Goal: Task Accomplishment & Management: Manage account settings

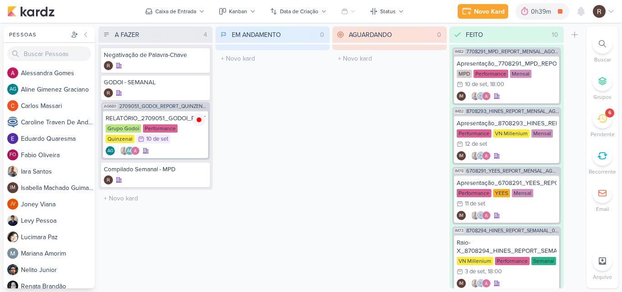
scroll to position [410, 0]
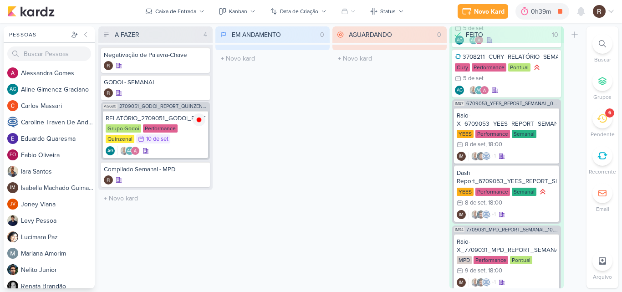
click at [603, 116] on icon at bounding box center [602, 118] width 10 height 10
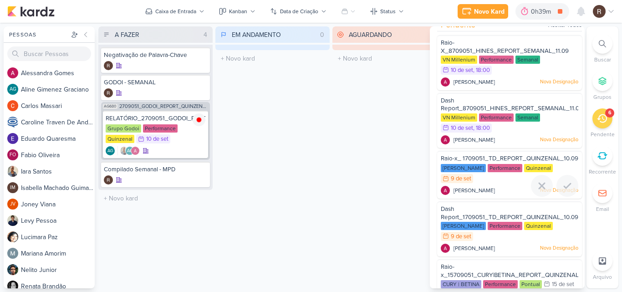
scroll to position [0, 0]
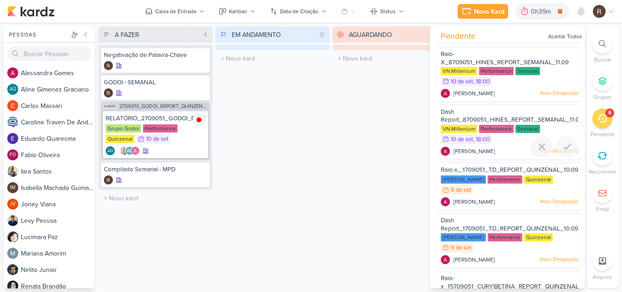
click at [483, 129] on div "Performance" at bounding box center [496, 129] width 35 height 8
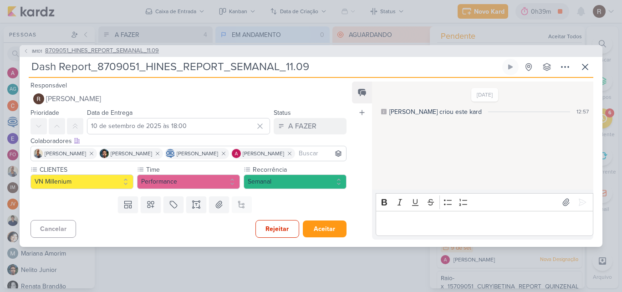
click at [141, 48] on span "8709051_HINES_REPORT_SEMANAL_11.09" at bounding box center [102, 50] width 114 height 9
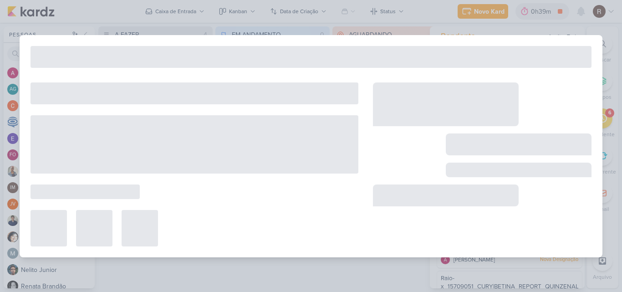
type input "8709051_HINES_REPORT_SEMANAL_11.09"
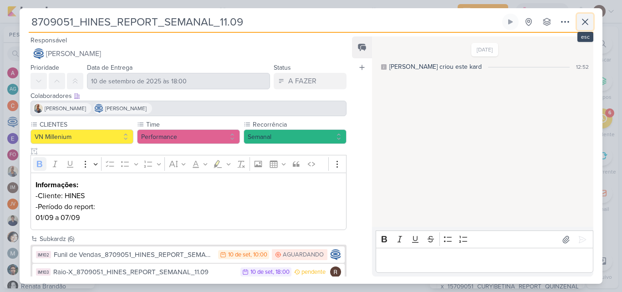
click at [582, 25] on icon at bounding box center [584, 21] width 11 height 11
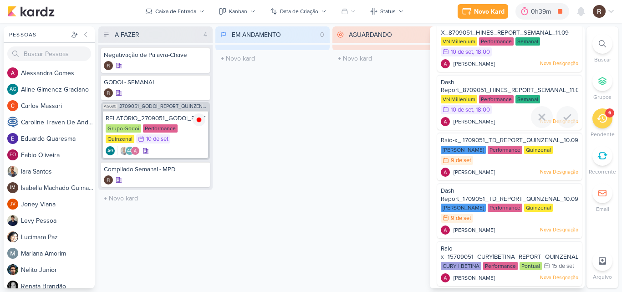
scroll to position [46, 0]
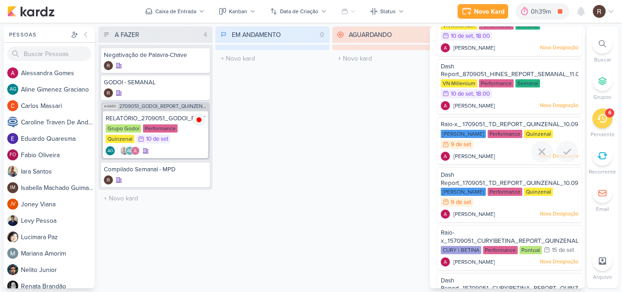
click at [496, 128] on span "Raio-x_ 1709051_TD_REPORT_QUINZENAL_10.09" at bounding box center [509, 124] width 137 height 7
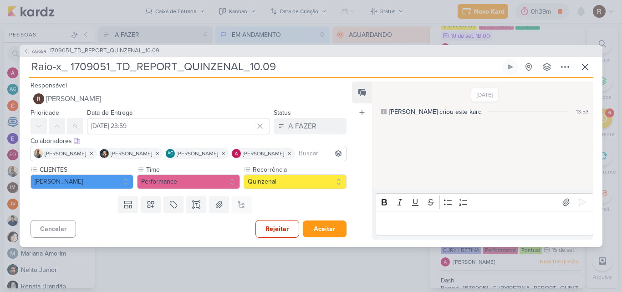
click at [148, 47] on span "1709051_TD_REPORT_QUINZENAL_10.09" at bounding box center [105, 50] width 110 height 9
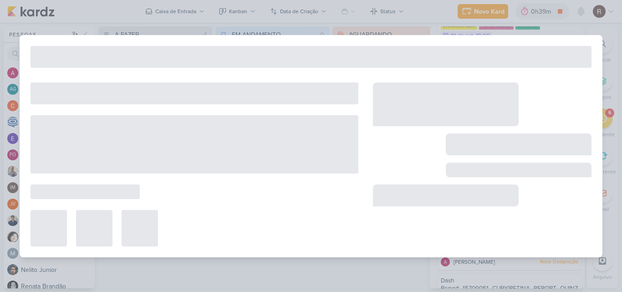
type input "1709051_TD_REPORT_QUINZENAL_10.09"
type input "[DATE] 16:00"
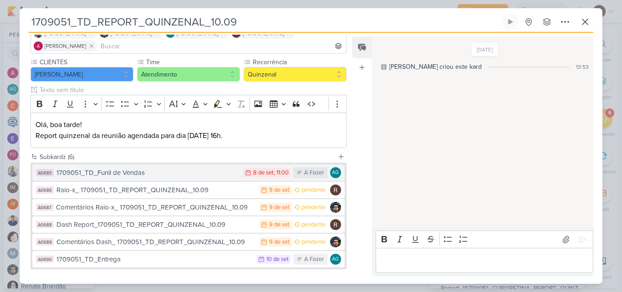
scroll to position [91, 0]
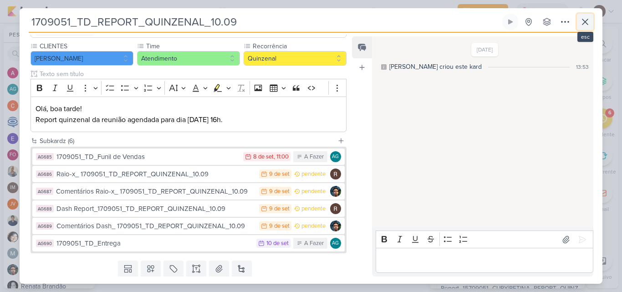
click at [584, 25] on icon at bounding box center [584, 21] width 11 height 11
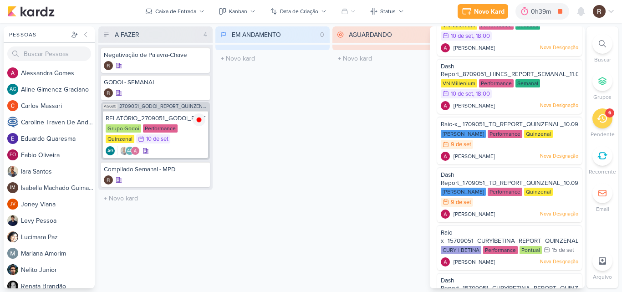
click at [396, 124] on div "AGUARDANDO 0 Mover Para Esquerda Mover Para Direita [GEOGRAPHIC_DATA] O título …" at bounding box center [389, 157] width 114 height 262
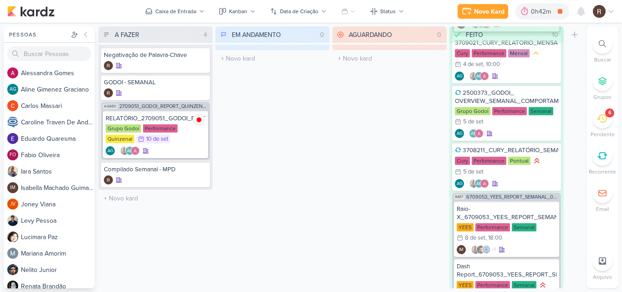
scroll to position [228, 0]
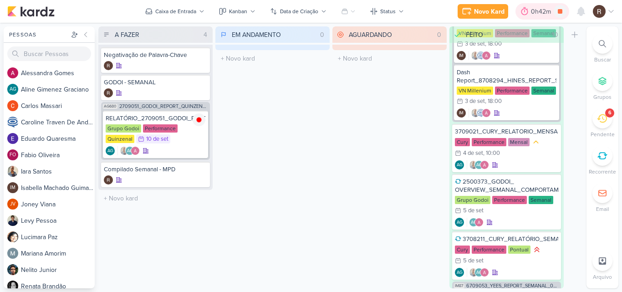
click at [529, 14] on icon at bounding box center [524, 11] width 9 height 9
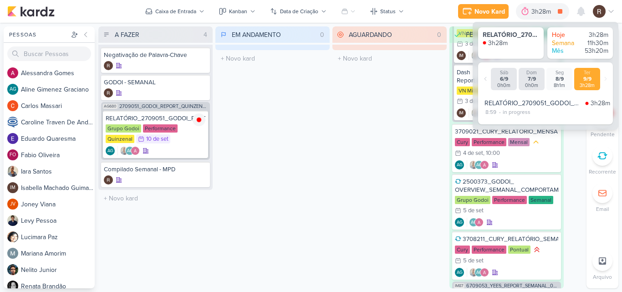
click at [220, 127] on div "EM ANDAMENTO 0 Mover Para Esquerda Mover Para Direita [GEOGRAPHIC_DATA] O títul…" at bounding box center [272, 157] width 114 height 262
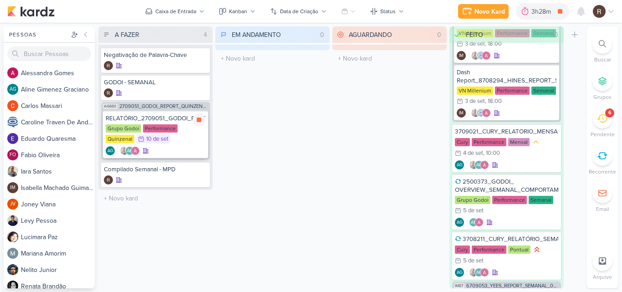
click at [154, 132] on div "Grupo Godoi Performance Quinzenal 10/9 [DATE]" at bounding box center [156, 134] width 100 height 20
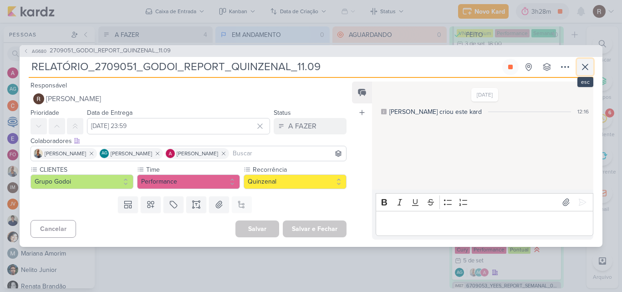
click at [584, 65] on icon at bounding box center [584, 66] width 11 height 11
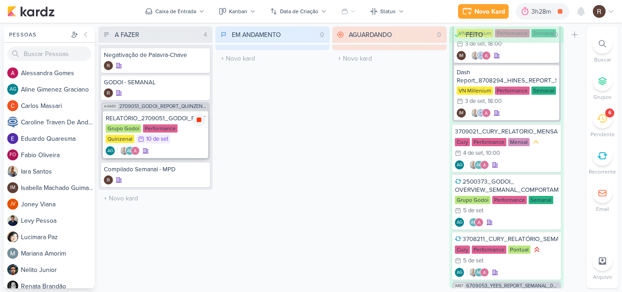
click at [196, 118] on icon at bounding box center [198, 119] width 7 height 7
click at [265, 152] on div "EM ANDAMENTO 0 Mover Para Esquerda Mover Para Direita [GEOGRAPHIC_DATA] O títul…" at bounding box center [272, 157] width 114 height 262
click at [155, 128] on div "Performance" at bounding box center [160, 128] width 35 height 8
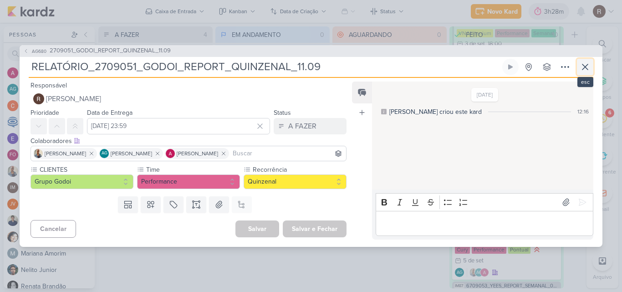
click at [583, 68] on icon at bounding box center [584, 66] width 5 height 5
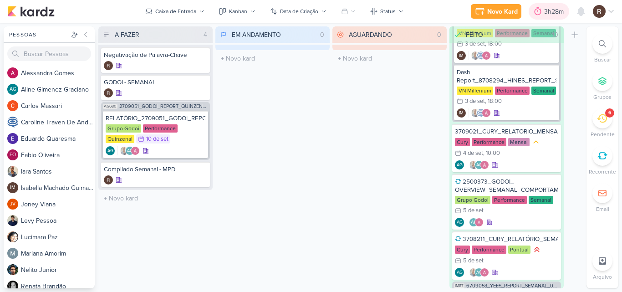
click at [542, 12] on icon at bounding box center [537, 11] width 9 height 9
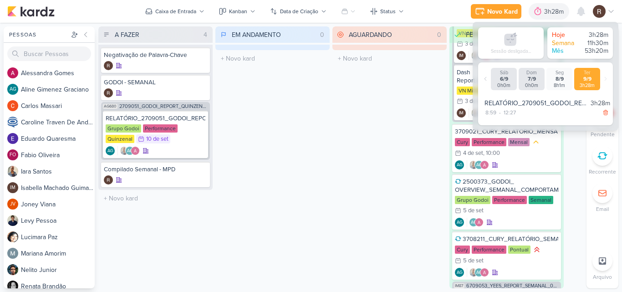
click at [279, 102] on div "EM ANDAMENTO 0 Mover Para Esquerda Mover Para Direita [GEOGRAPHIC_DATA] O títul…" at bounding box center [272, 157] width 114 height 262
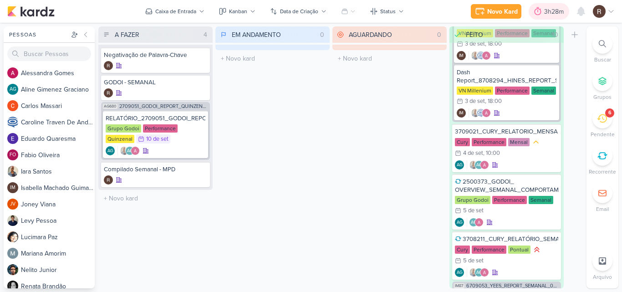
click at [542, 10] on div at bounding box center [537, 11] width 13 height 15
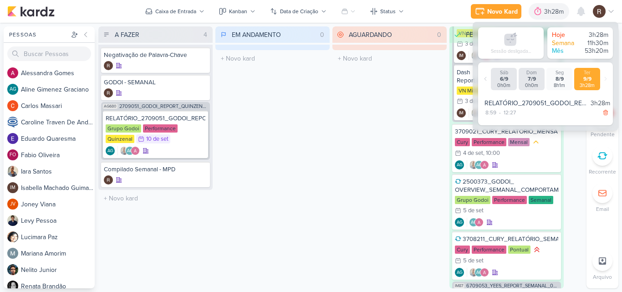
click at [389, 117] on div "AGUARDANDO 0 Mover Para Esquerda Mover Para Direita [GEOGRAPHIC_DATA] O título …" at bounding box center [389, 157] width 114 height 262
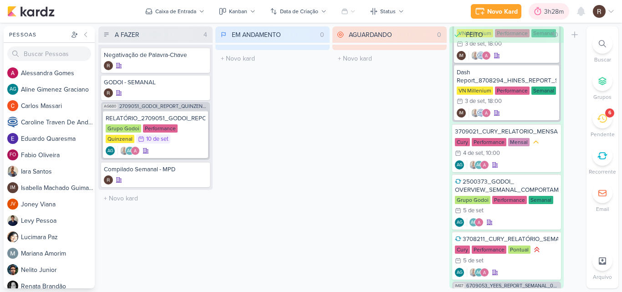
click at [542, 13] on icon at bounding box center [537, 11] width 9 height 9
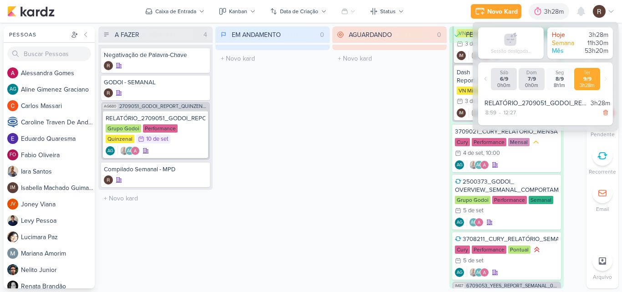
click at [375, 190] on div "AGUARDANDO 0 Mover Para Esquerda Mover Para Direita [GEOGRAPHIC_DATA] O título …" at bounding box center [389, 157] width 114 height 262
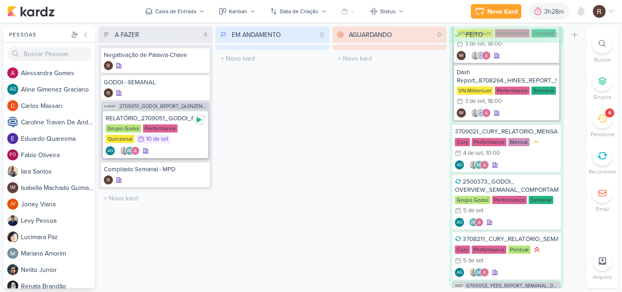
click at [199, 123] on div at bounding box center [199, 119] width 13 height 13
click at [325, 115] on div "EM ANDAMENTO 0 Mover Para Esquerda Mover Para Direita [GEOGRAPHIC_DATA] O títul…" at bounding box center [272, 157] width 114 height 262
click at [596, 122] on div "6" at bounding box center [602, 118] width 20 height 20
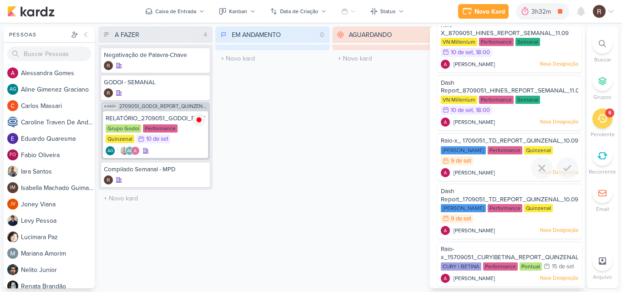
scroll to position [46, 0]
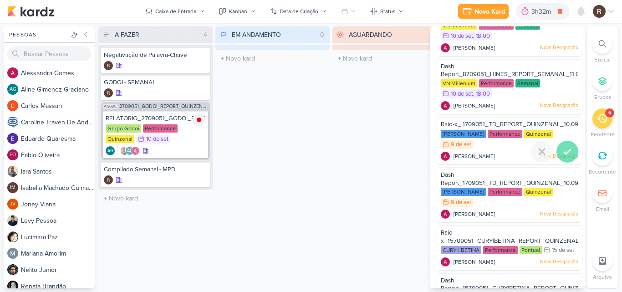
click at [563, 156] on icon at bounding box center [567, 151] width 11 height 11
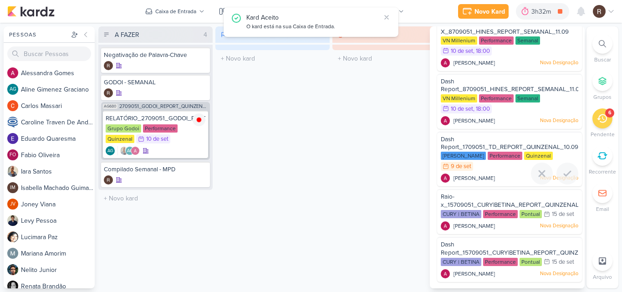
scroll to position [30, 0]
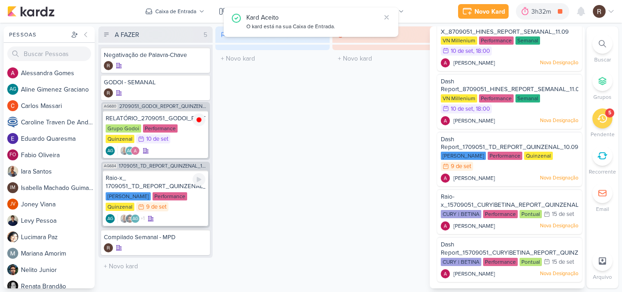
click at [163, 180] on div "Raio-x_ 1709051_TD_REPORT_QUINZENAL_10.09" at bounding box center [156, 182] width 100 height 16
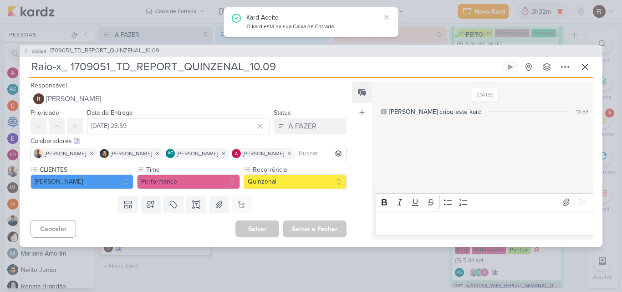
click at [413, 215] on div "Editor editing area: main" at bounding box center [484, 223] width 218 height 25
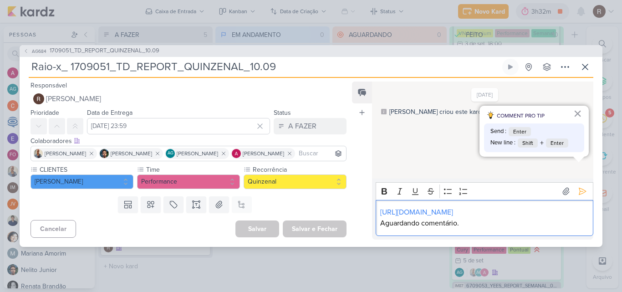
click at [473, 224] on p "Aguardando comentário." at bounding box center [484, 223] width 208 height 11
click at [578, 187] on icon at bounding box center [582, 191] width 9 height 9
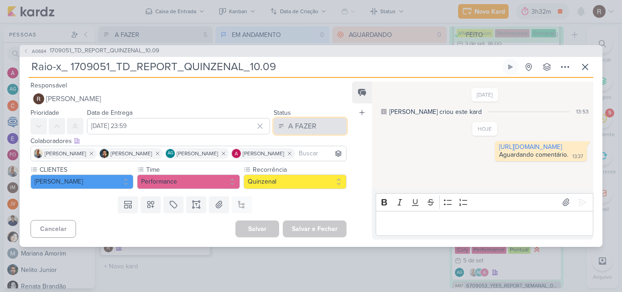
click at [313, 126] on button "A FAZER" at bounding box center [310, 126] width 73 height 16
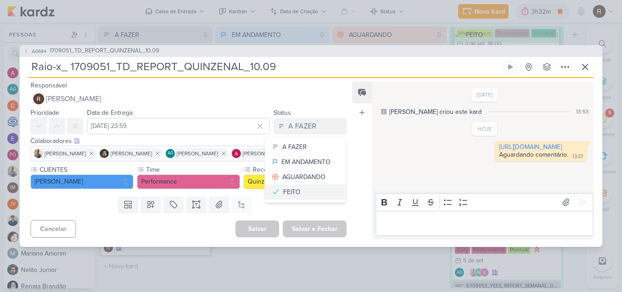
click at [291, 190] on div "FEITO" at bounding box center [291, 192] width 17 height 10
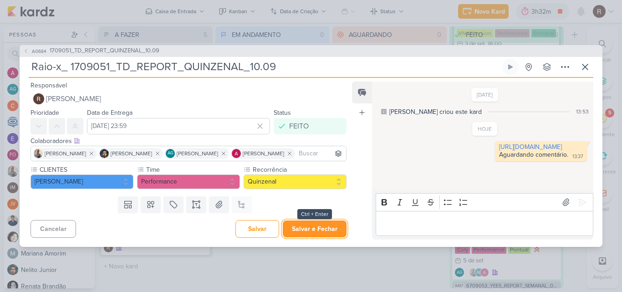
click at [312, 228] on button "Salvar e Fechar" at bounding box center [315, 228] width 64 height 17
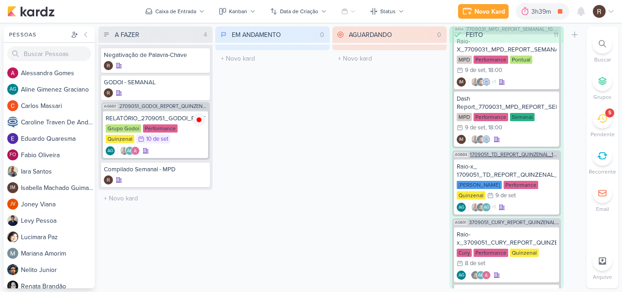
scroll to position [637, 0]
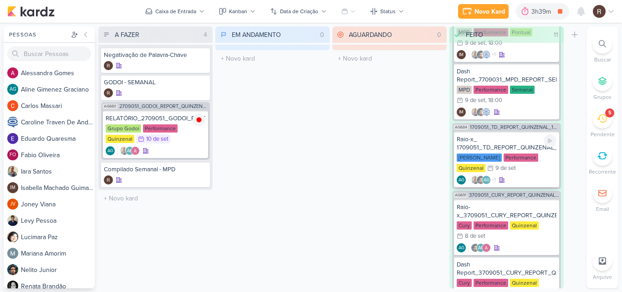
click at [523, 157] on div "Performance" at bounding box center [520, 157] width 35 height 8
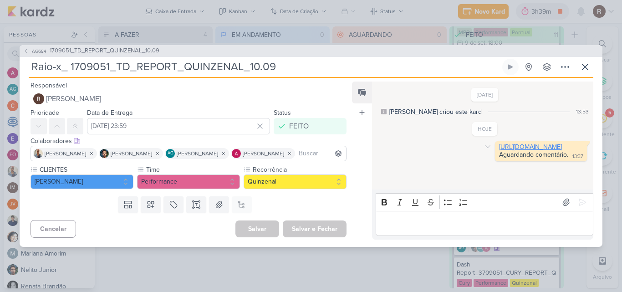
click at [499, 151] on link "[URL][DOMAIN_NAME]" at bounding box center [530, 147] width 63 height 8
click at [591, 68] on button at bounding box center [585, 67] width 16 height 16
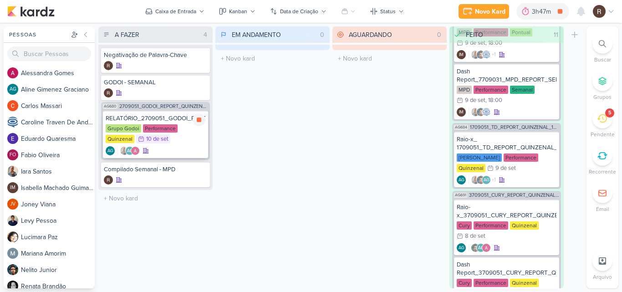
click at [153, 118] on div "RELATÓRIO_2709051_GODOI_REPORT_QUINZENAL_11.09" at bounding box center [156, 118] width 100 height 8
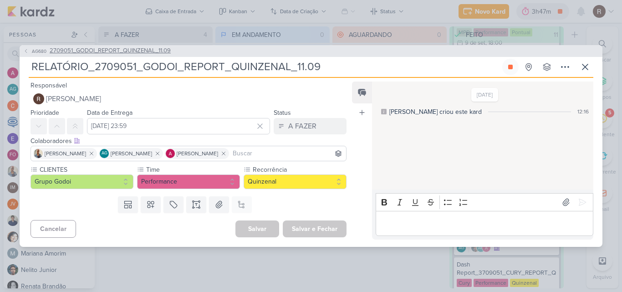
click at [127, 54] on span "2709051_GODOI_REPORT_QUINZENAL_11.09" at bounding box center [110, 50] width 121 height 9
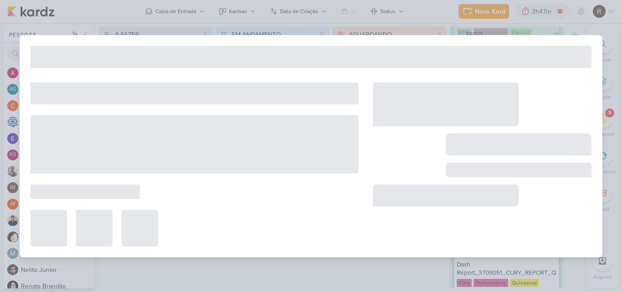
type input "2709051_GODOI_REPORT_QUINZENAL_11.09"
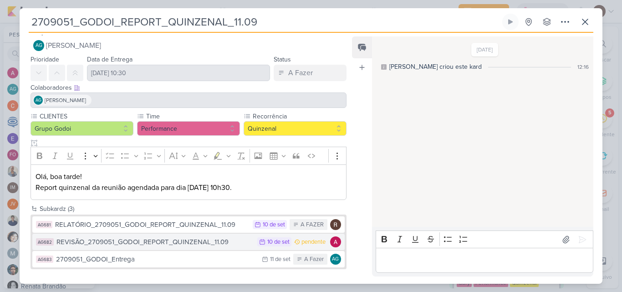
scroll to position [10, 0]
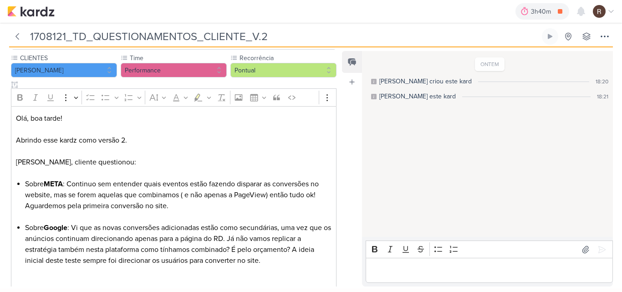
scroll to position [91, 0]
